Goal: Task Accomplishment & Management: Manage account settings

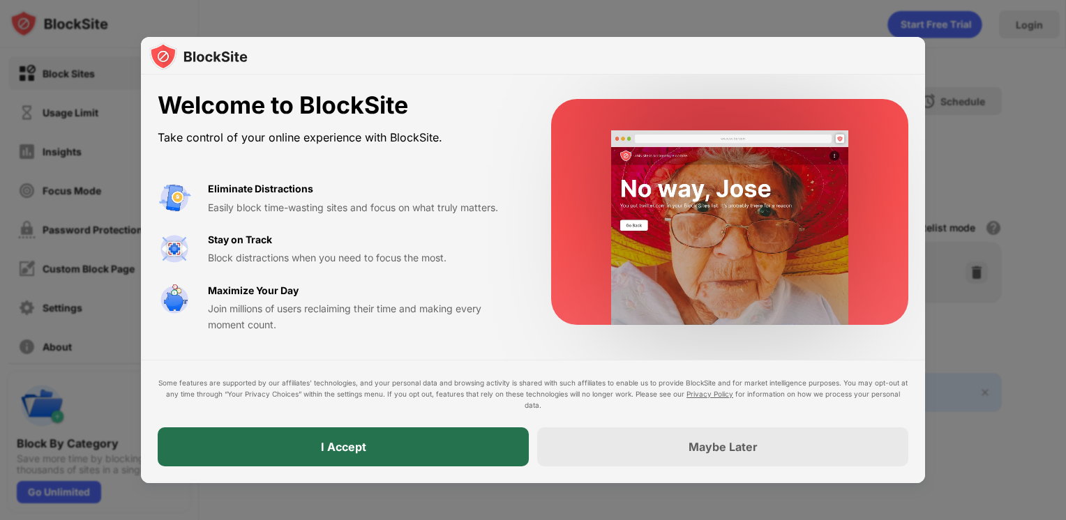
click at [386, 445] on div "I Accept" at bounding box center [343, 447] width 371 height 39
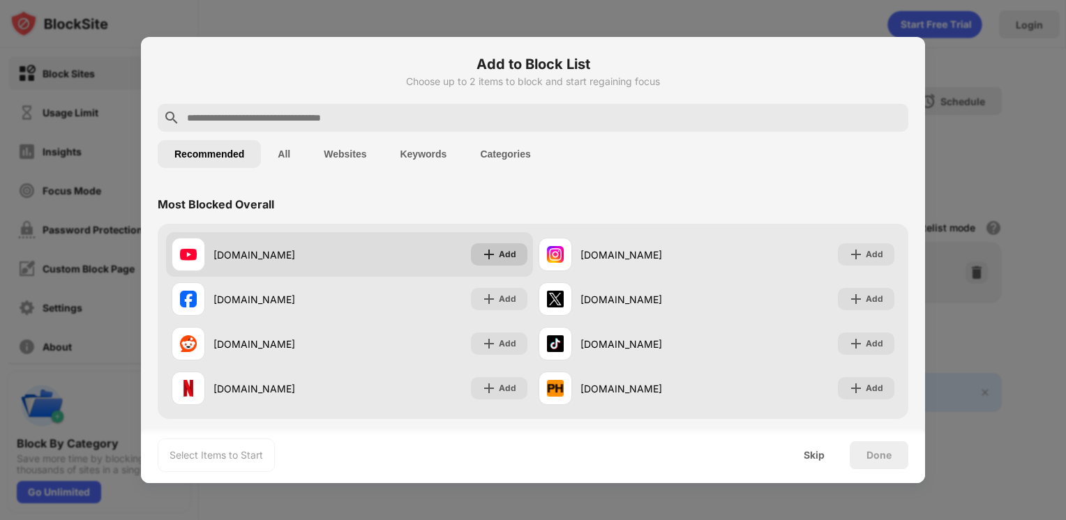
click at [482, 252] on img at bounding box center [489, 255] width 14 height 14
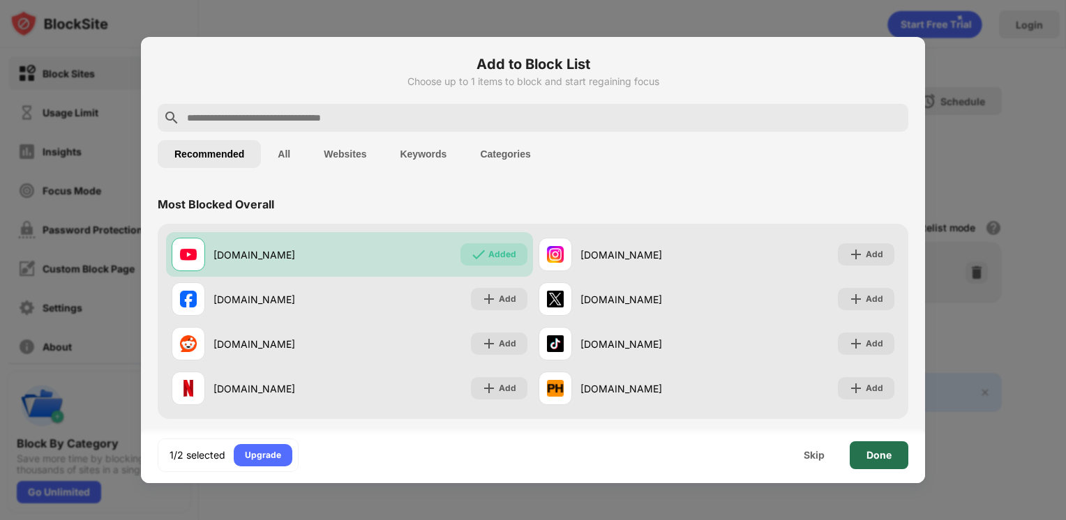
click at [881, 456] on div "Done" at bounding box center [878, 455] width 25 height 11
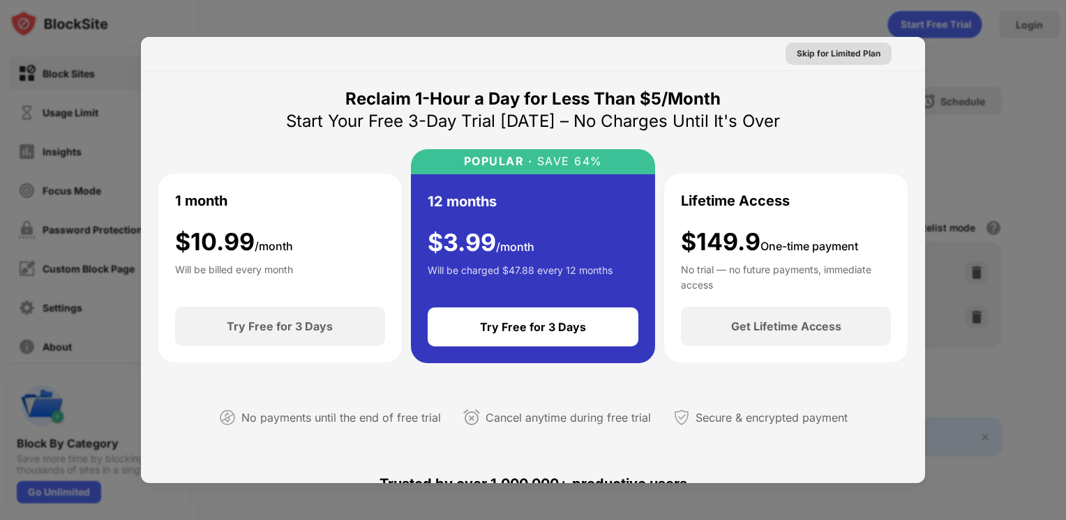
click at [829, 61] on div "Skip for Limited Plan" at bounding box center [838, 54] width 106 height 22
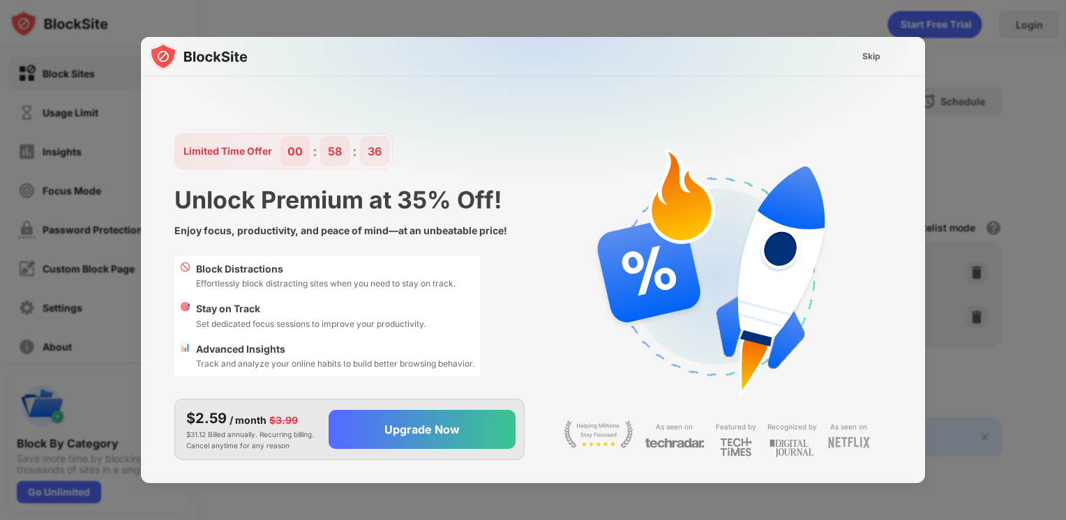
click at [716, 33] on div at bounding box center [533, 260] width 1066 height 520
click at [870, 50] on div "Skip" at bounding box center [871, 57] width 18 height 14
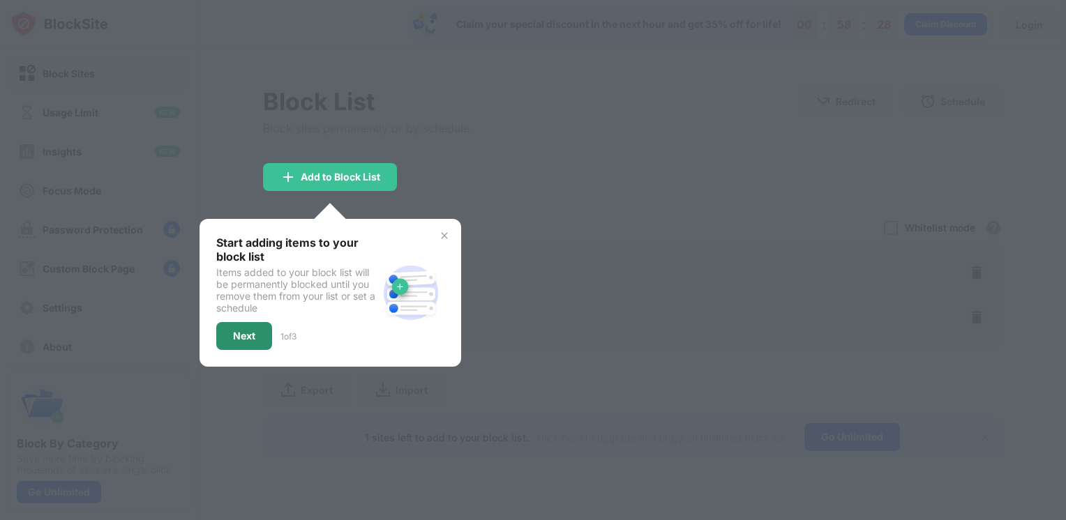
click at [241, 331] on div "Next" at bounding box center [244, 336] width 22 height 11
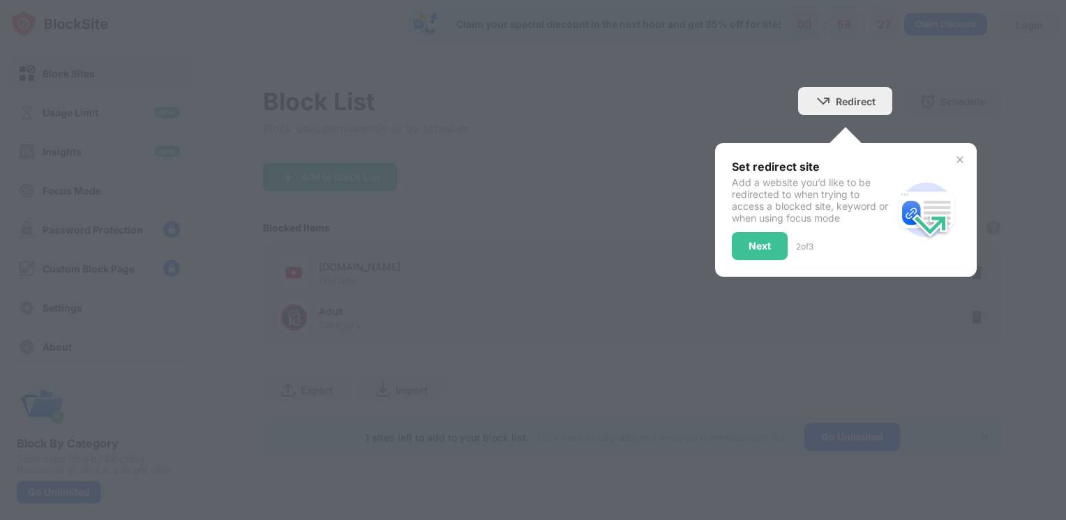
click at [241, 328] on div at bounding box center [533, 260] width 1066 height 520
click at [760, 245] on div "Next" at bounding box center [759, 246] width 22 height 11
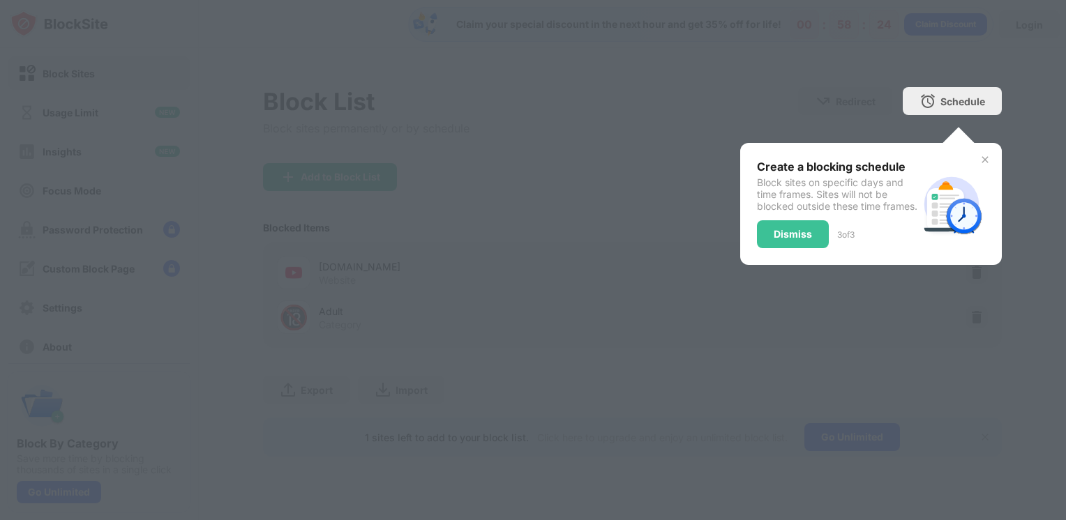
click at [787, 240] on div "Dismiss" at bounding box center [792, 234] width 38 height 11
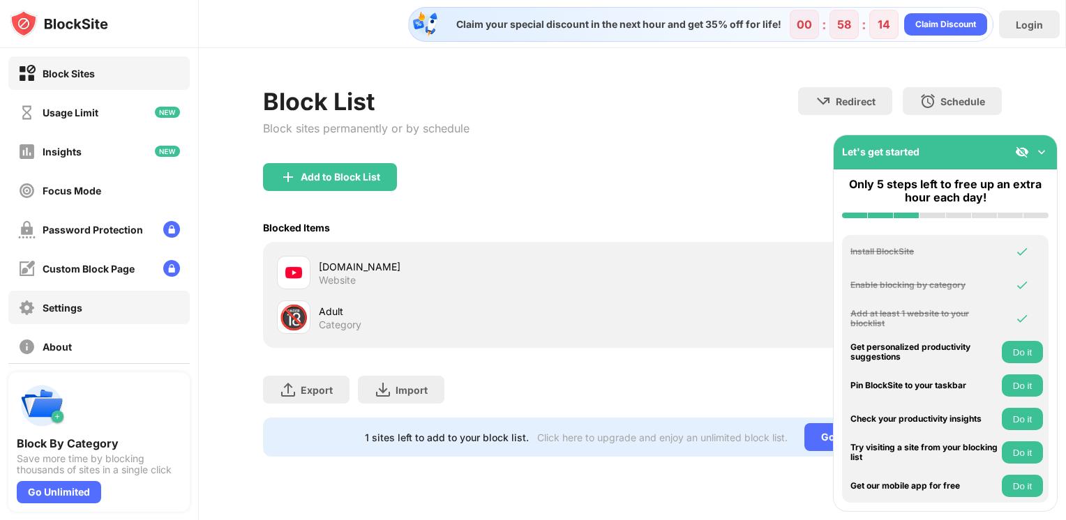
click at [50, 306] on div "Settings" at bounding box center [63, 308] width 40 height 12
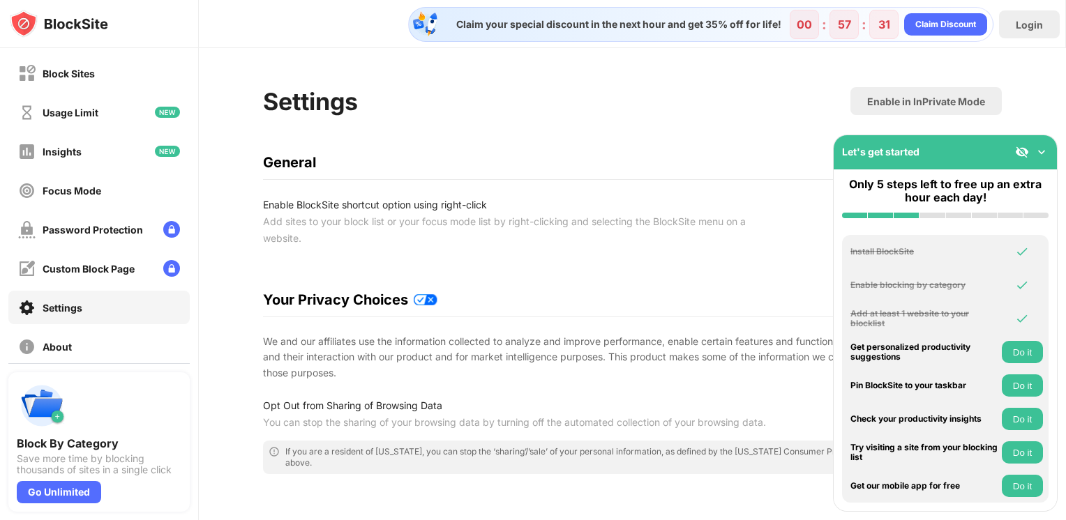
click at [1043, 155] on img at bounding box center [1041, 152] width 14 height 14
